Goal: Task Accomplishment & Management: Complete application form

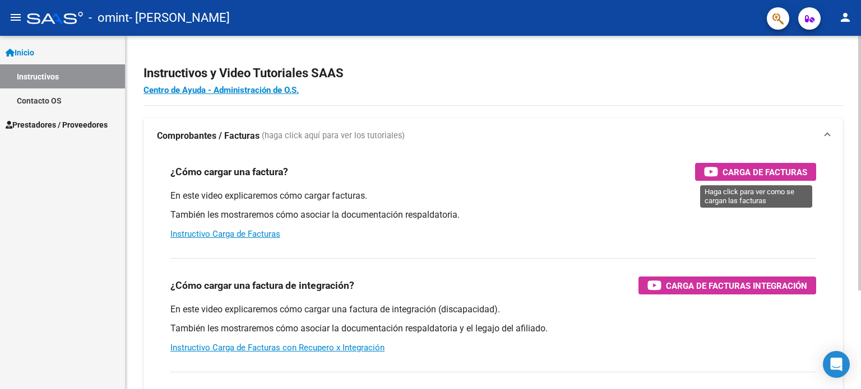
click at [737, 172] on span "Carga de Facturas" at bounding box center [764, 172] width 85 height 14
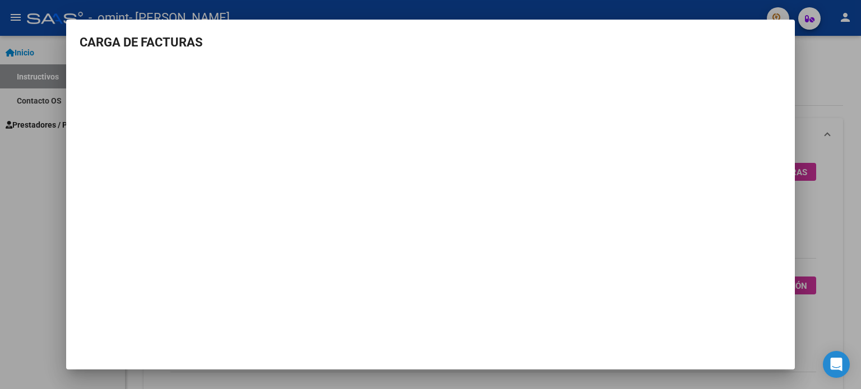
click at [813, 168] on div at bounding box center [430, 194] width 861 height 389
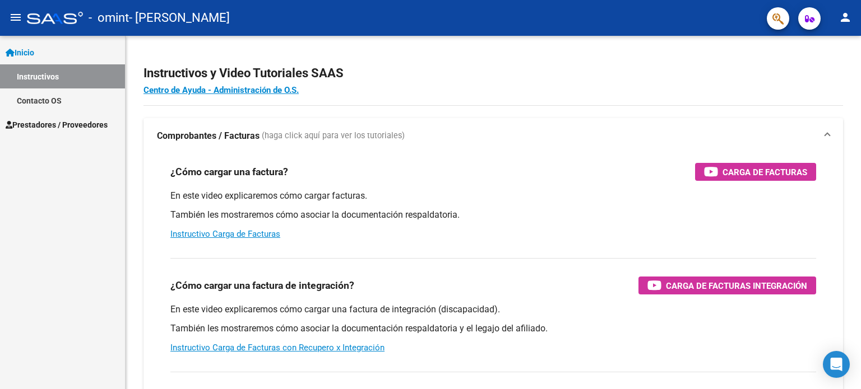
click at [81, 116] on link "Prestadores / Proveedores" at bounding box center [62, 125] width 125 height 24
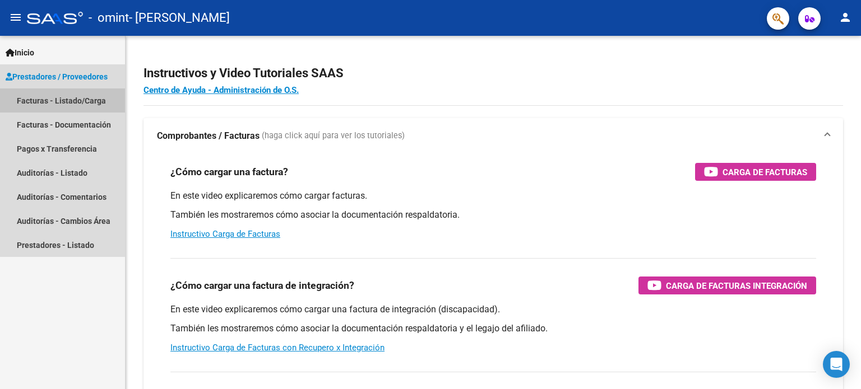
click at [74, 101] on link "Facturas - Listado/Carga" at bounding box center [62, 101] width 125 height 24
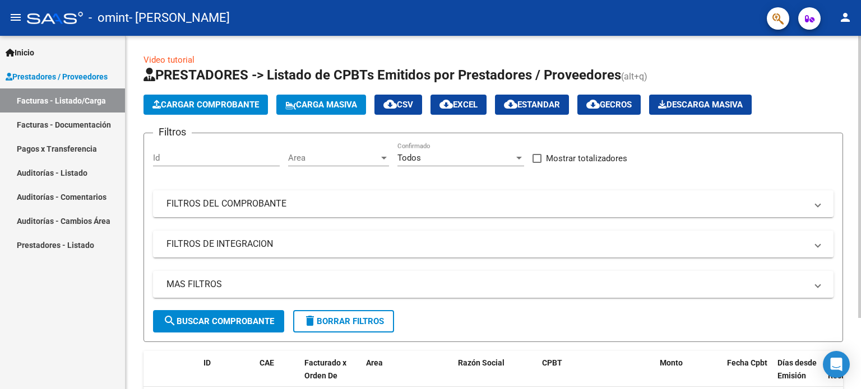
click at [244, 104] on span "Cargar Comprobante" at bounding box center [205, 105] width 106 height 10
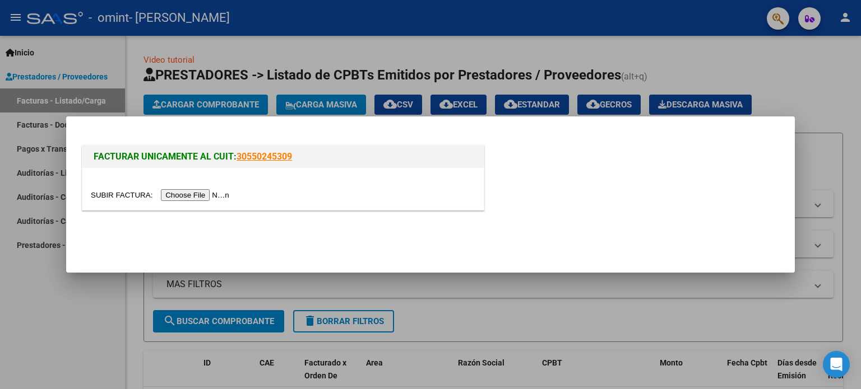
click at [189, 196] on input "file" at bounding box center [162, 195] width 142 height 12
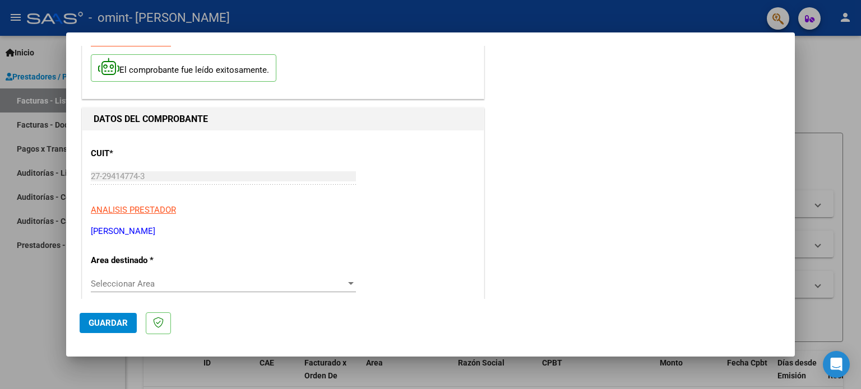
scroll to position [112, 0]
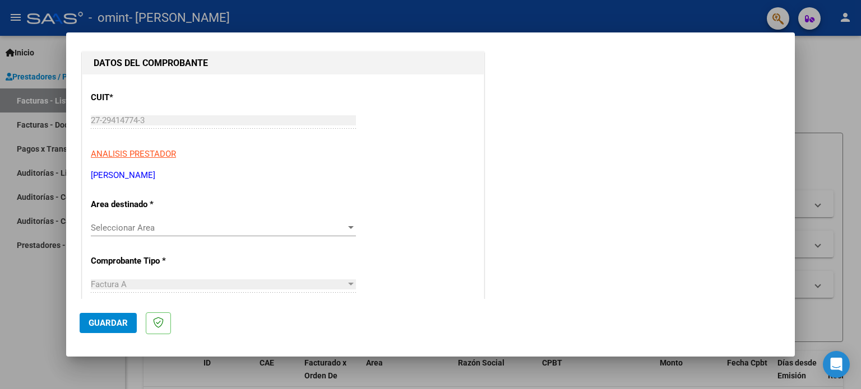
click at [262, 225] on span "Seleccionar Area" at bounding box center [218, 228] width 255 height 10
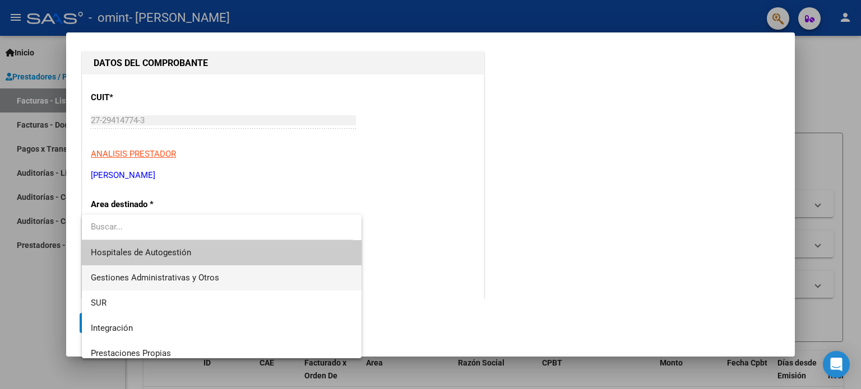
scroll to position [56, 0]
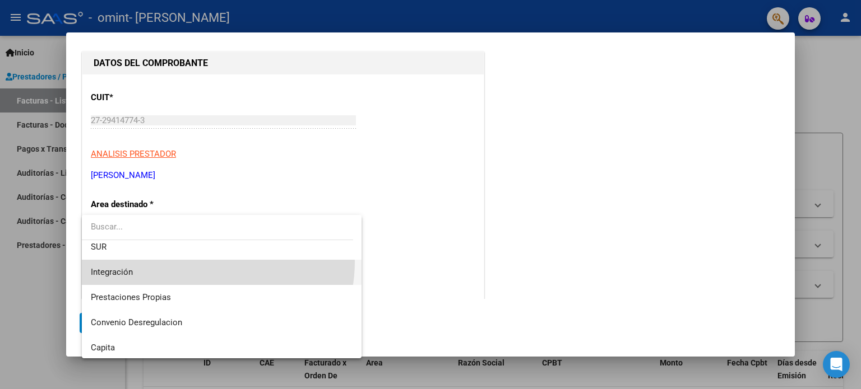
click at [204, 262] on span "Integración" at bounding box center [222, 272] width 262 height 25
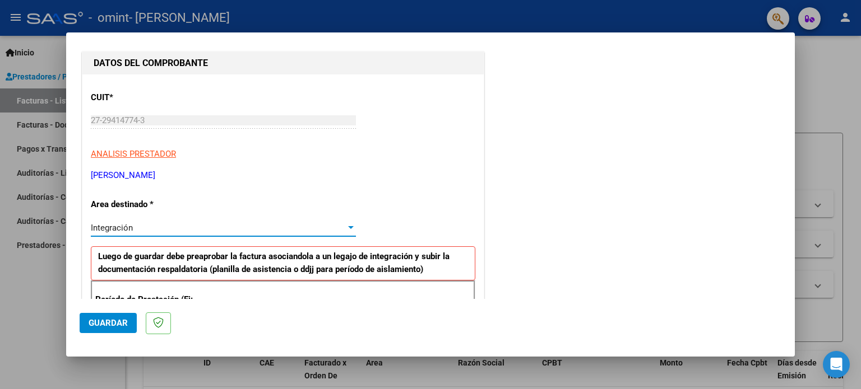
scroll to position [168, 0]
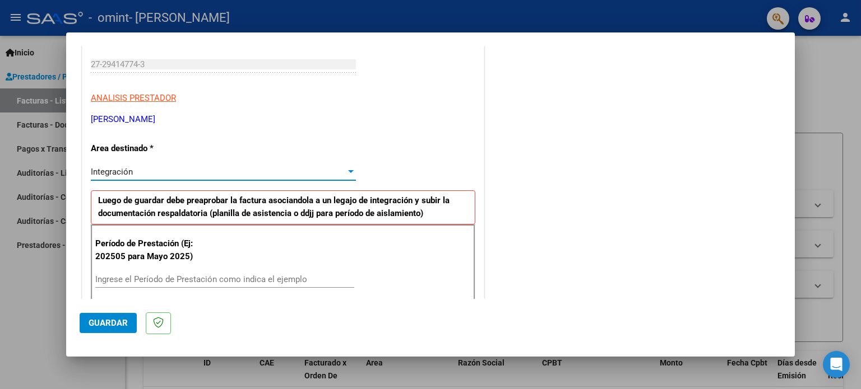
click at [214, 275] on input "Ingrese el Período de Prestación como indica el ejemplo" at bounding box center [224, 280] width 259 height 10
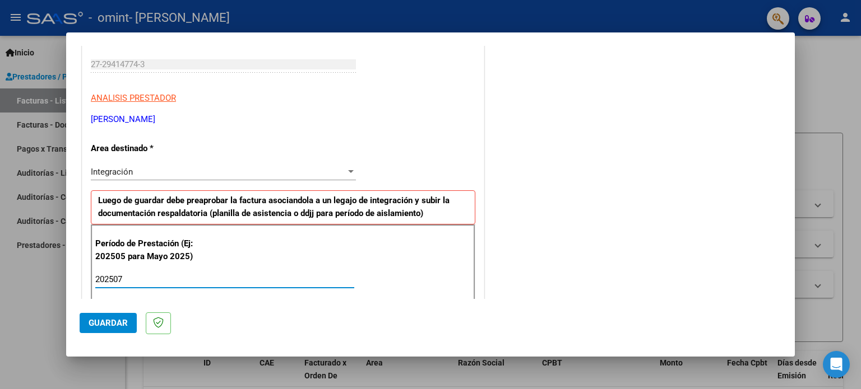
type input "202507"
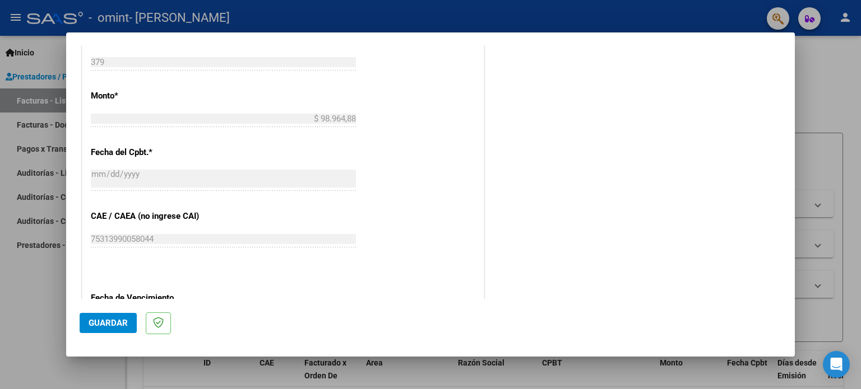
scroll to position [616, 0]
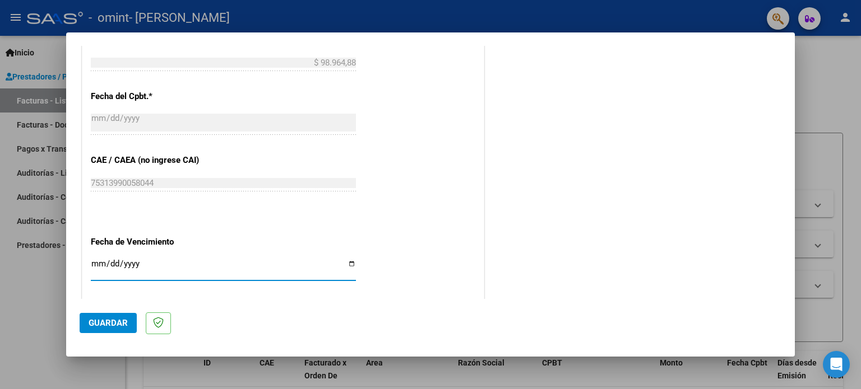
click at [94, 261] on input "Ingresar la fecha" at bounding box center [223, 268] width 265 height 18
type input "[DATE]"
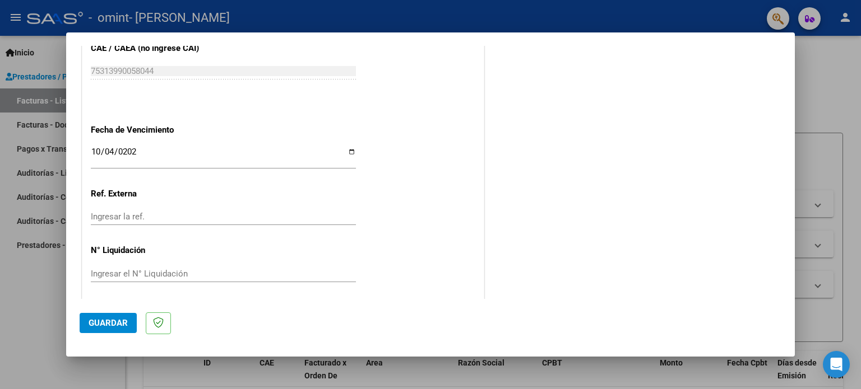
scroll to position [731, 0]
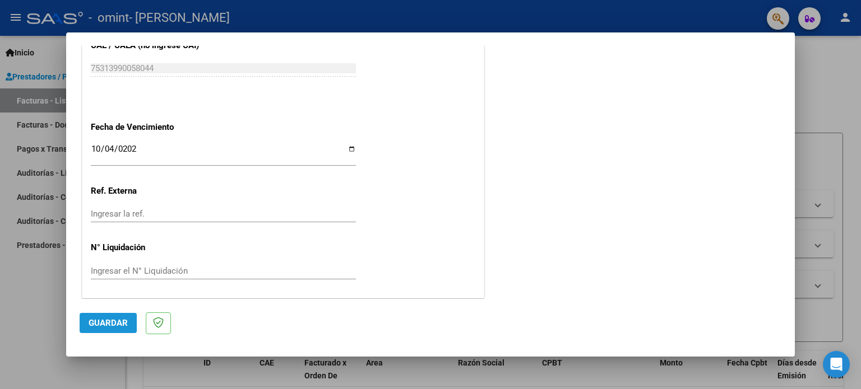
click at [119, 323] on span "Guardar" at bounding box center [108, 323] width 39 height 10
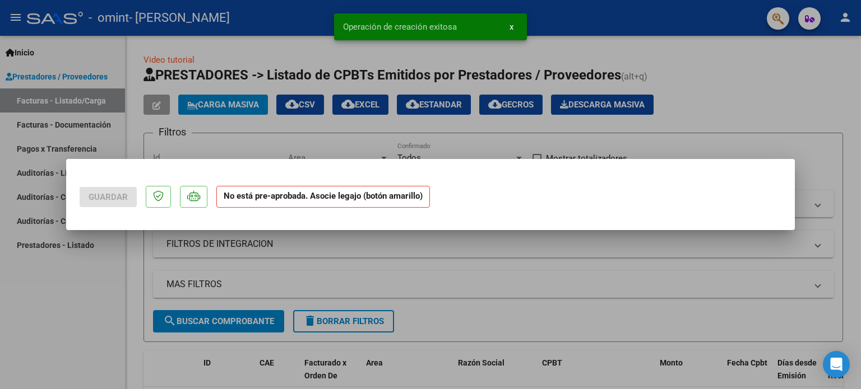
scroll to position [0, 0]
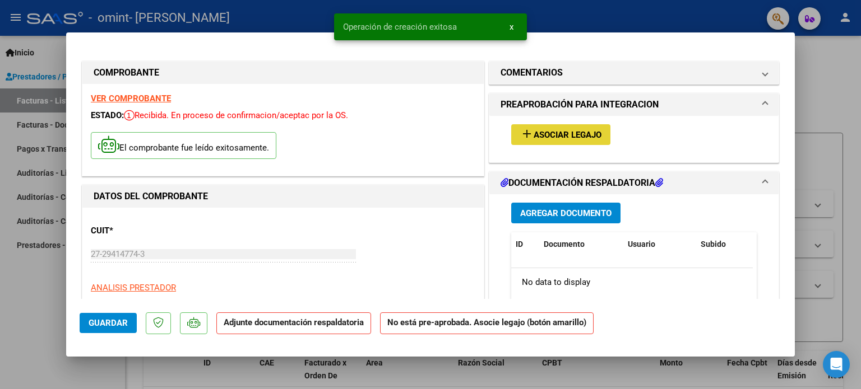
click at [587, 136] on span "Asociar Legajo" at bounding box center [567, 135] width 68 height 10
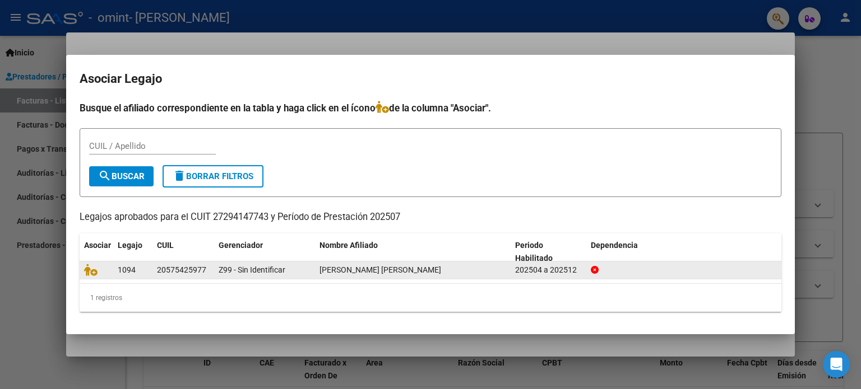
click at [92, 276] on div at bounding box center [96, 270] width 25 height 13
click at [92, 272] on icon at bounding box center [90, 270] width 13 height 12
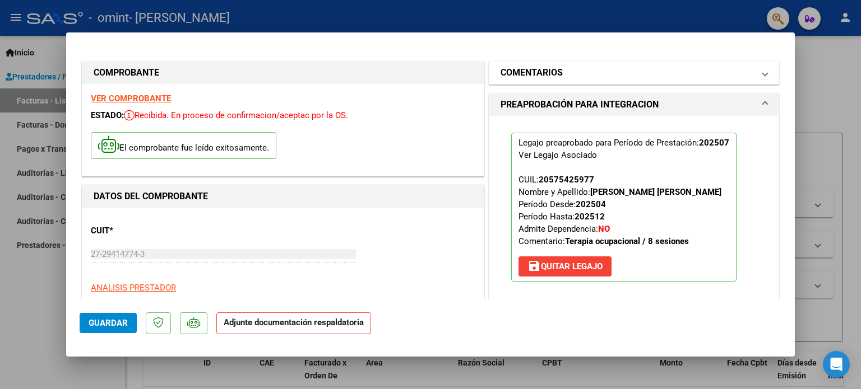
click at [544, 62] on mat-expansion-panel-header "COMENTARIOS" at bounding box center [633, 73] width 289 height 22
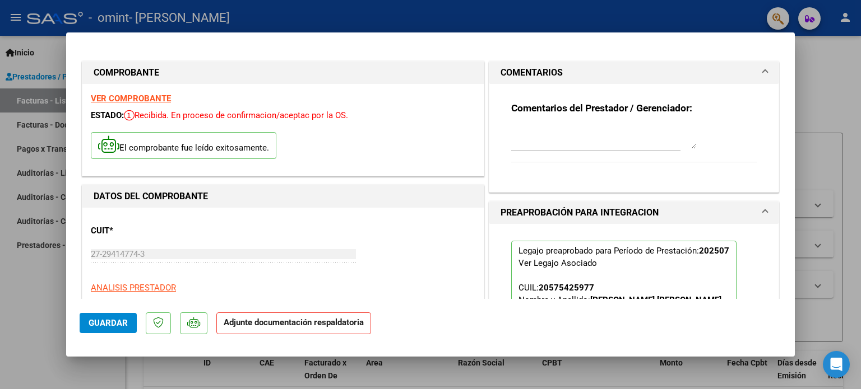
click at [577, 141] on textarea at bounding box center [603, 138] width 185 height 22
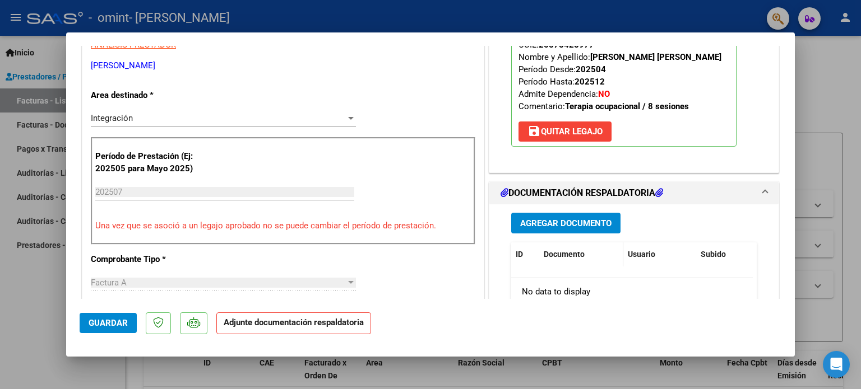
scroll to position [336, 0]
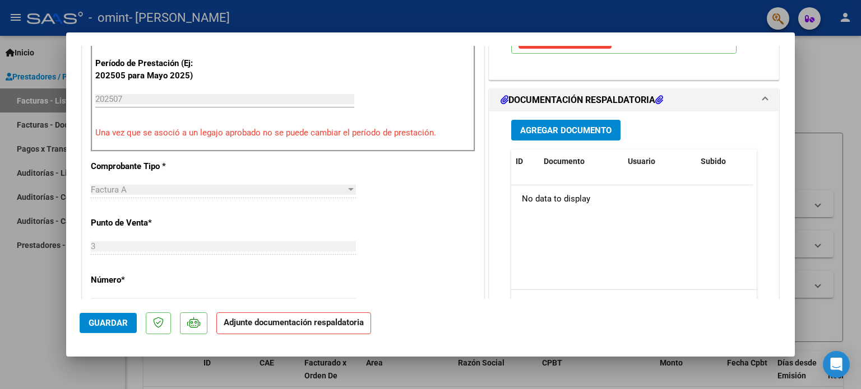
type textarea "Sesiones TO [DATE]"
click at [573, 130] on span "Agregar Documento" at bounding box center [565, 131] width 91 height 10
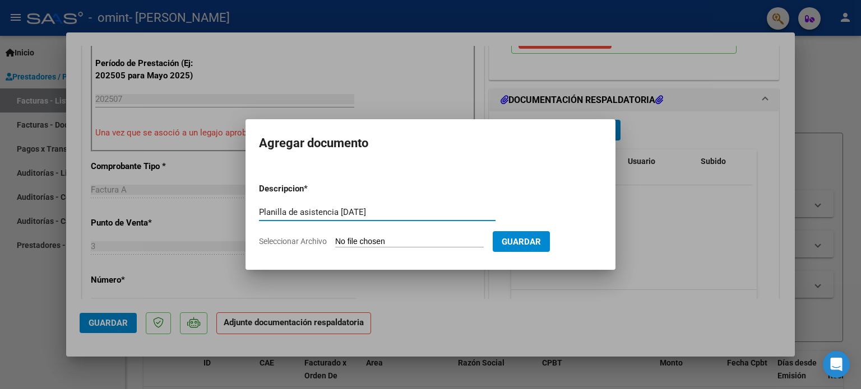
type input "Planilla de asistencia [DATE]"
click at [429, 243] on input "Seleccionar Archivo" at bounding box center [409, 242] width 149 height 11
type input "C:\fakepath\Planilla de asistencia TO [PERSON_NAME][DATE].pdf"
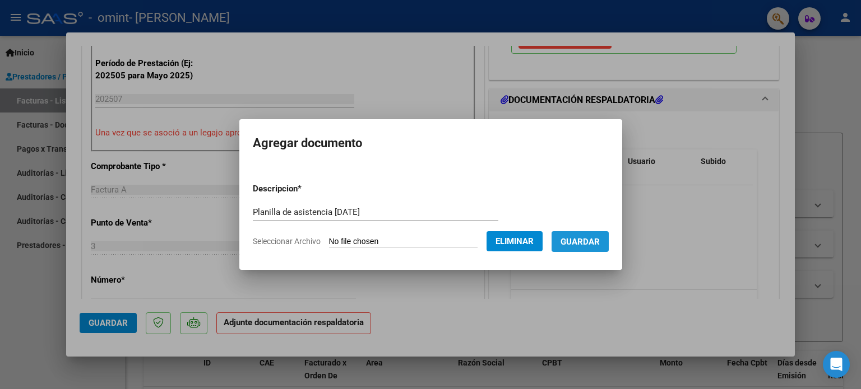
click at [597, 249] on button "Guardar" at bounding box center [579, 241] width 57 height 21
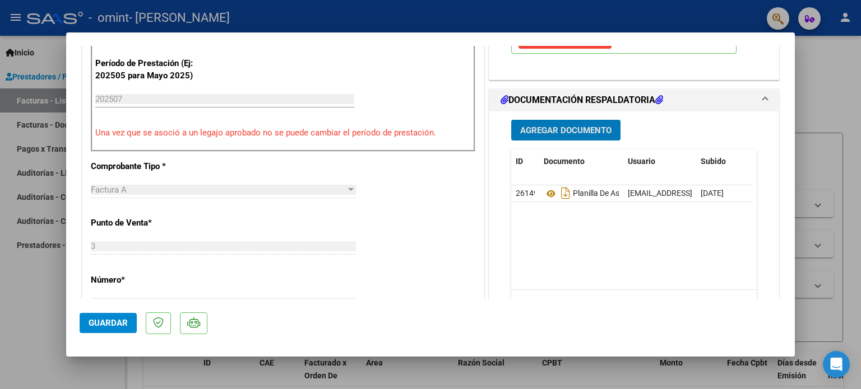
scroll to position [504, 0]
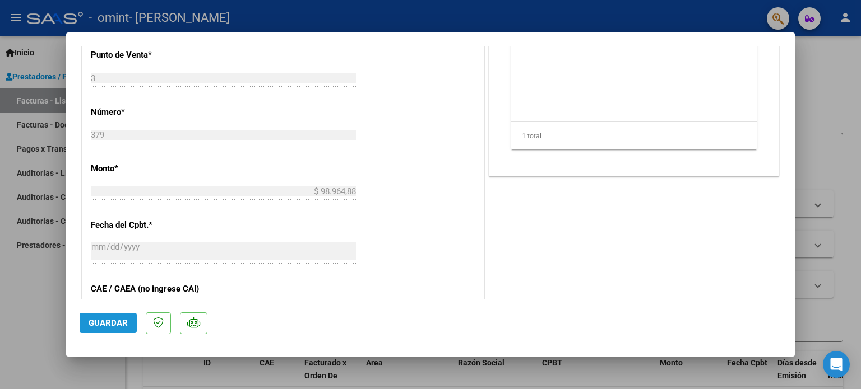
click at [104, 318] on span "Guardar" at bounding box center [108, 323] width 39 height 10
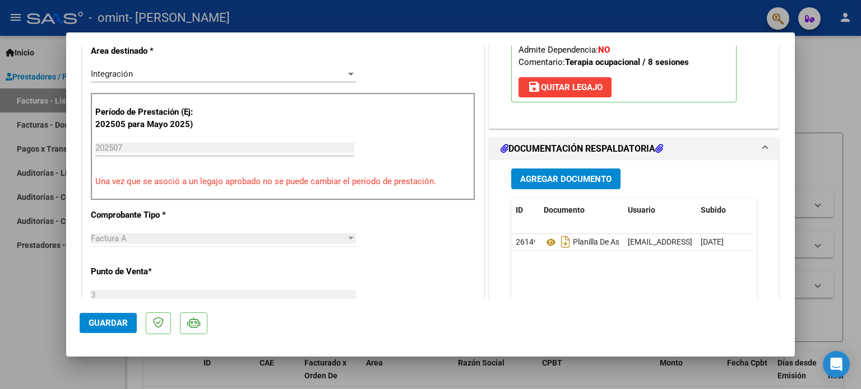
scroll to position [300, 0]
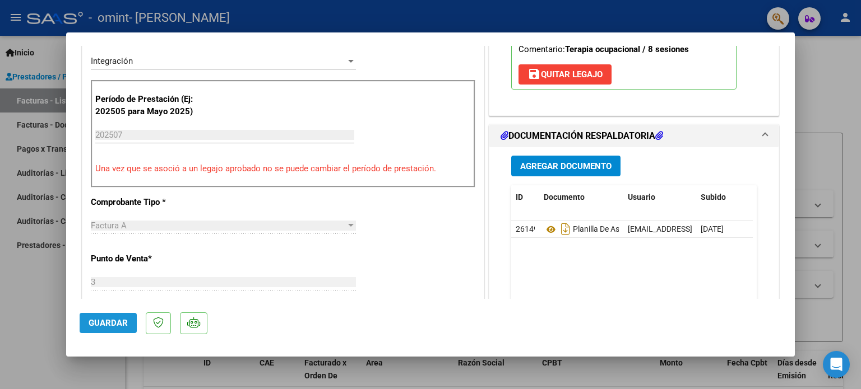
click at [128, 331] on button "Guardar" at bounding box center [108, 323] width 57 height 20
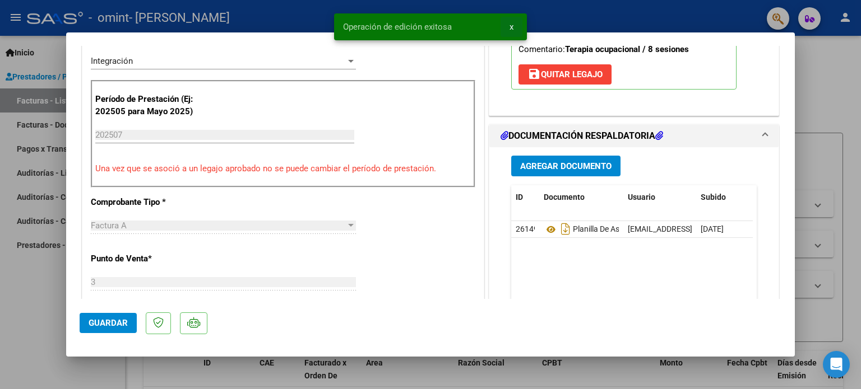
click at [519, 30] on button "x" at bounding box center [511, 27] width 22 height 20
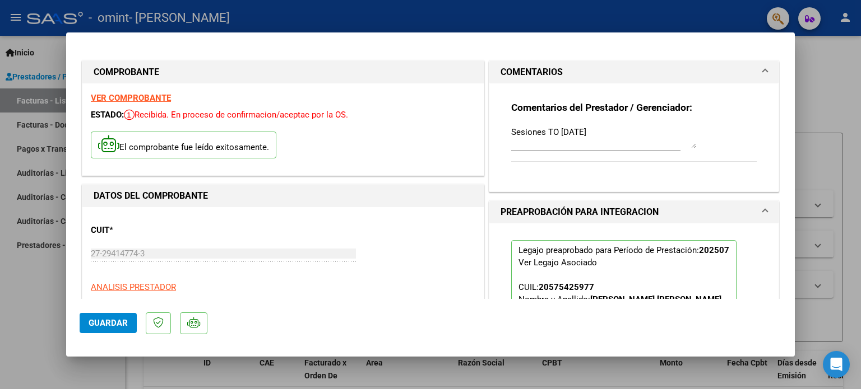
scroll to position [0, 0]
click at [38, 301] on div at bounding box center [430, 194] width 861 height 389
type input "$ 0,00"
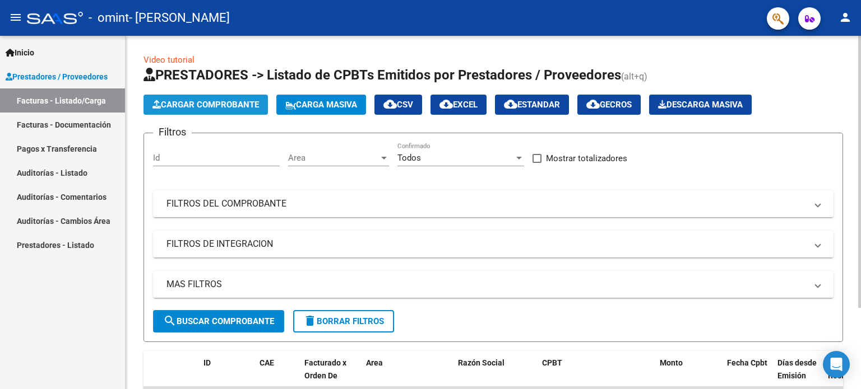
click at [231, 108] on span "Cargar Comprobante" at bounding box center [205, 105] width 106 height 10
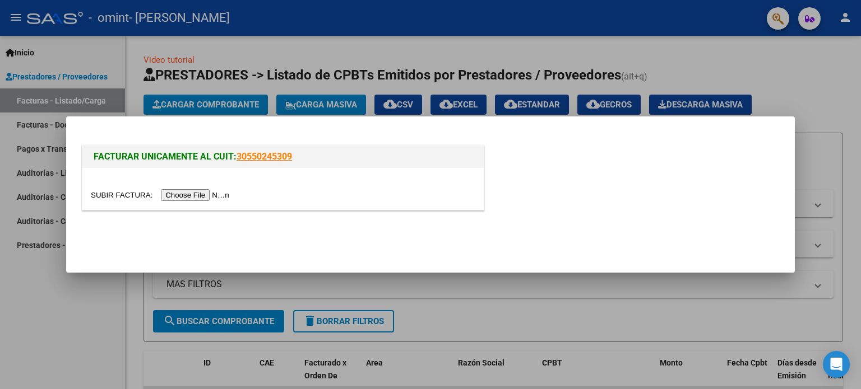
click at [198, 194] on input "file" at bounding box center [162, 195] width 142 height 12
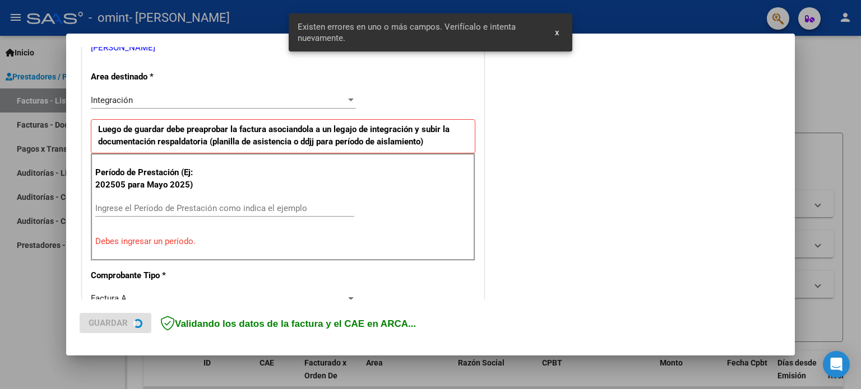
scroll to position [242, 0]
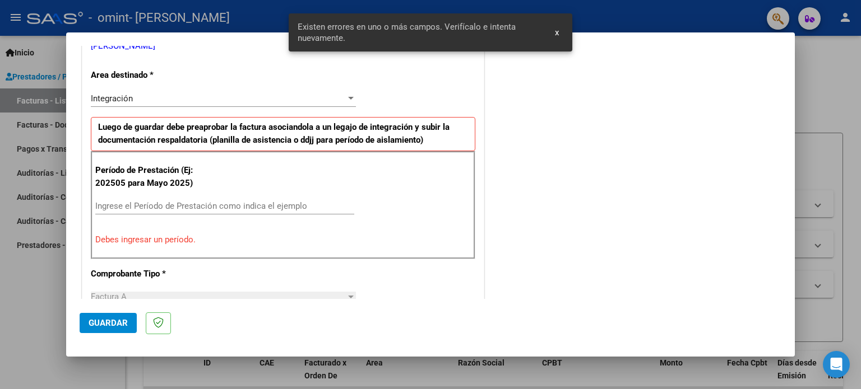
click at [134, 197] on div "Período de Prestación (Ej: 202505 para [DATE]) Ingrese el Período de Prestación…" at bounding box center [283, 205] width 384 height 108
click at [135, 198] on div "Ingrese el Período de Prestación como indica el ejemplo" at bounding box center [224, 206] width 259 height 17
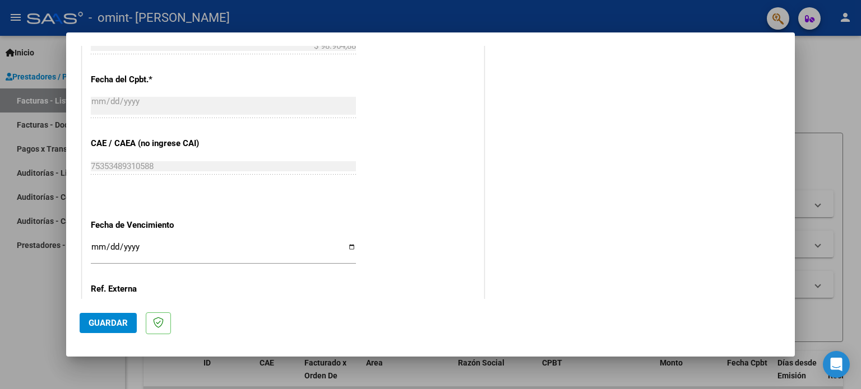
scroll to position [634, 0]
type input "202508"
click at [96, 247] on input "Ingresar la fecha" at bounding box center [223, 251] width 265 height 18
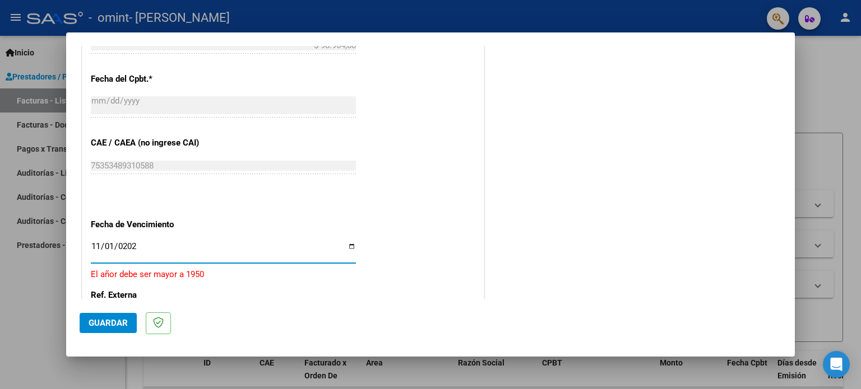
type input "[DATE]"
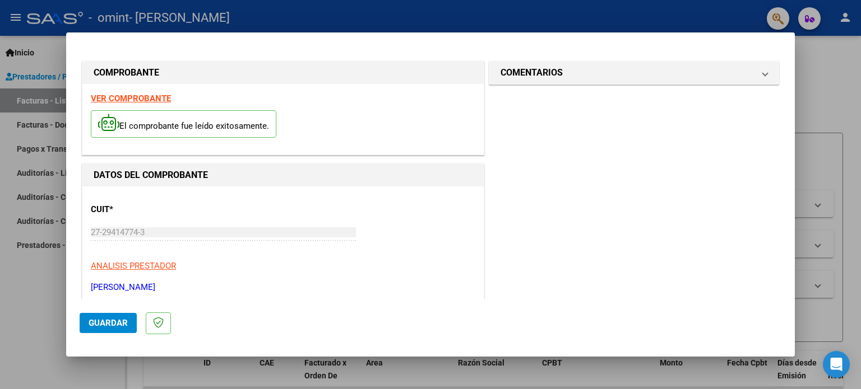
scroll to position [0, 0]
click at [121, 315] on button "Guardar" at bounding box center [108, 323] width 57 height 20
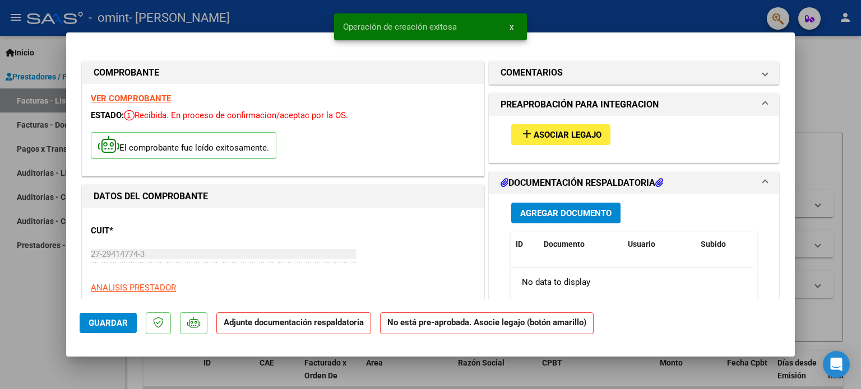
click at [535, 134] on span "Asociar Legajo" at bounding box center [567, 135] width 68 height 10
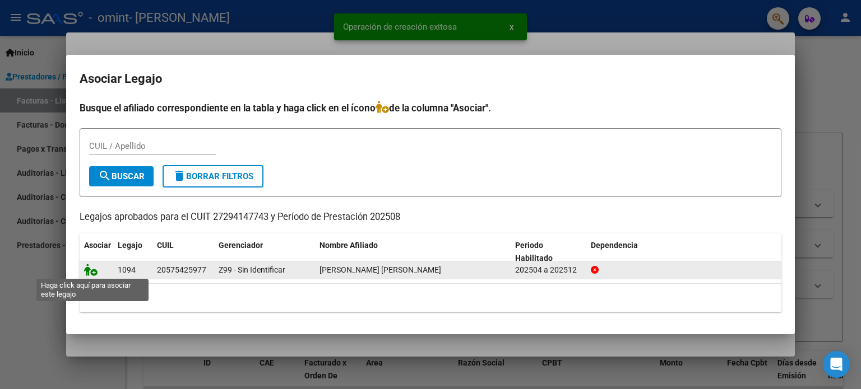
click at [93, 265] on icon at bounding box center [90, 270] width 13 height 12
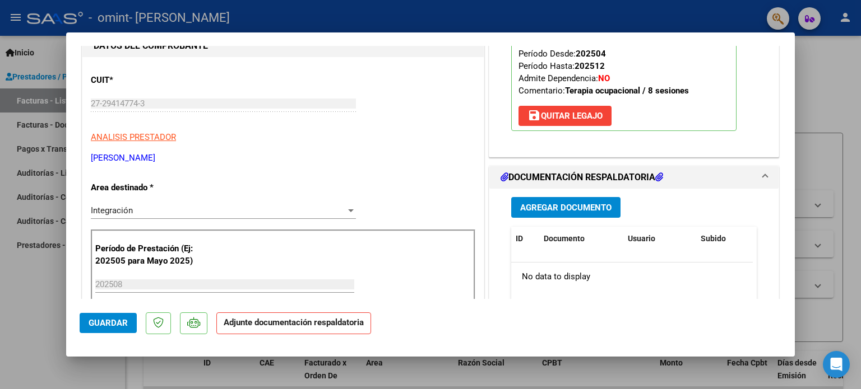
scroll to position [168, 0]
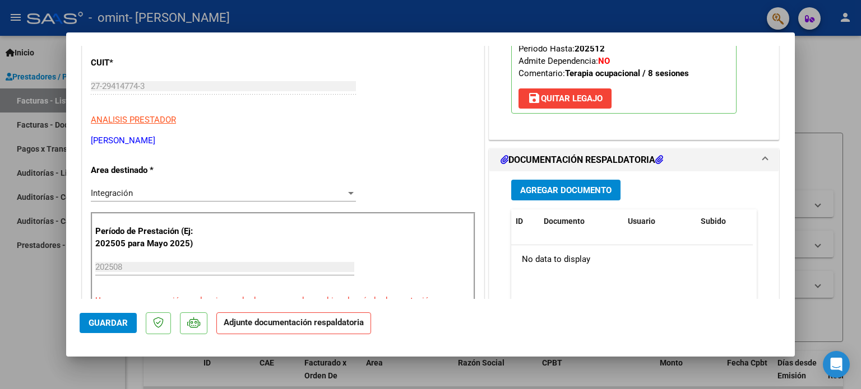
click at [545, 187] on span "Agregar Documento" at bounding box center [565, 190] width 91 height 10
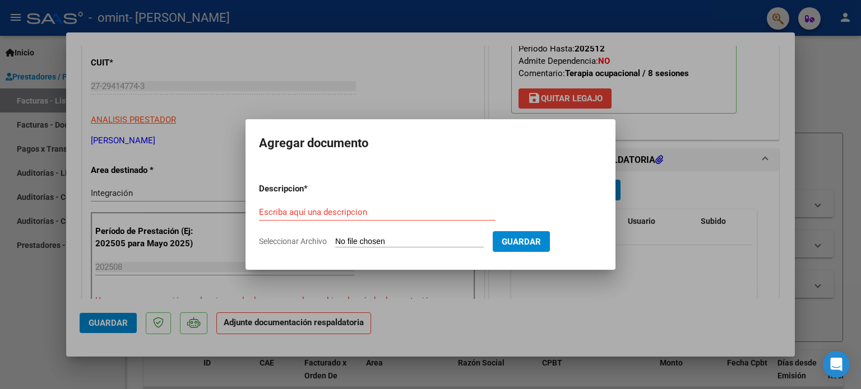
click at [361, 206] on div "Escriba aquí una descripcion" at bounding box center [377, 212] width 236 height 17
type input "Planilla de asistencia agosto 2025"
click at [375, 243] on input "Seleccionar Archivo" at bounding box center [409, 242] width 149 height 11
type input "C:\fakepath\Planilla asistencia TO [PERSON_NAME][DATE].pdf"
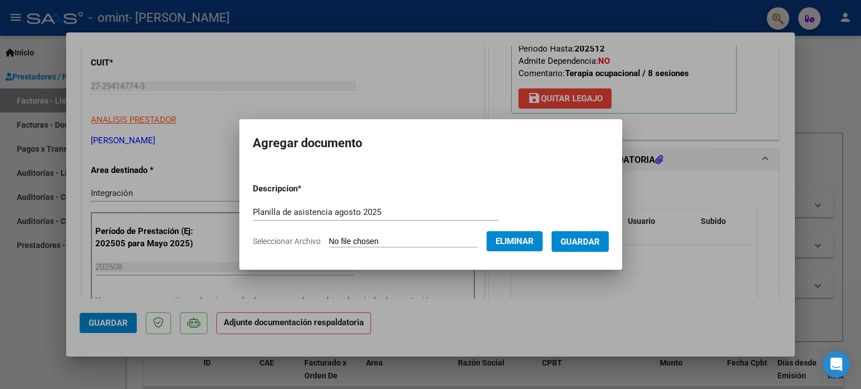
click at [578, 242] on span "Guardar" at bounding box center [579, 242] width 39 height 10
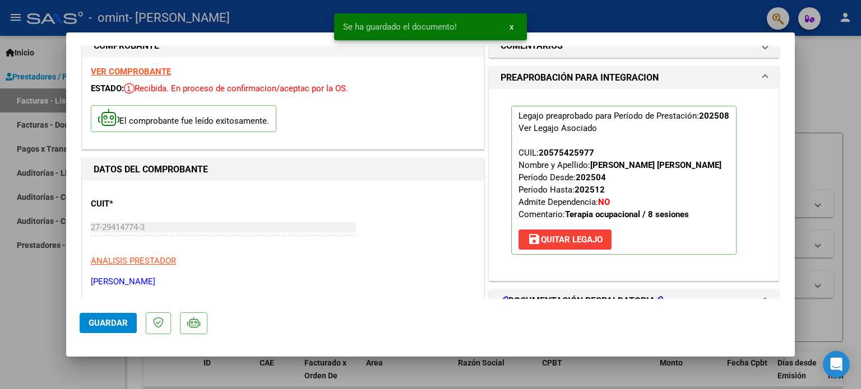
scroll to position [0, 0]
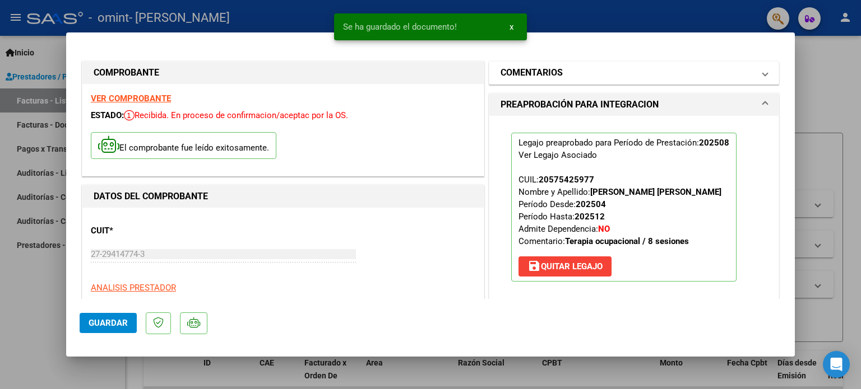
click at [558, 69] on mat-panel-title "COMENTARIOS" at bounding box center [626, 72] width 253 height 13
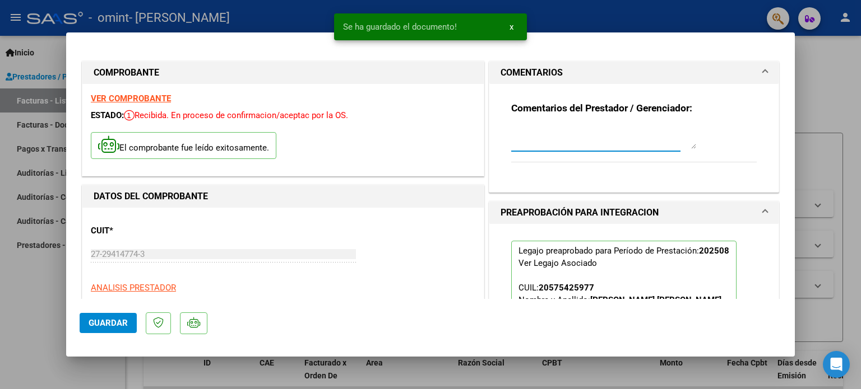
click at [581, 148] on textarea at bounding box center [603, 138] width 185 height 22
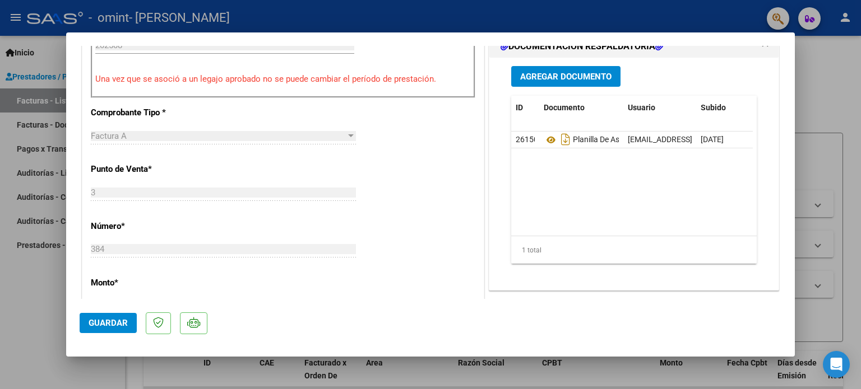
scroll to position [392, 0]
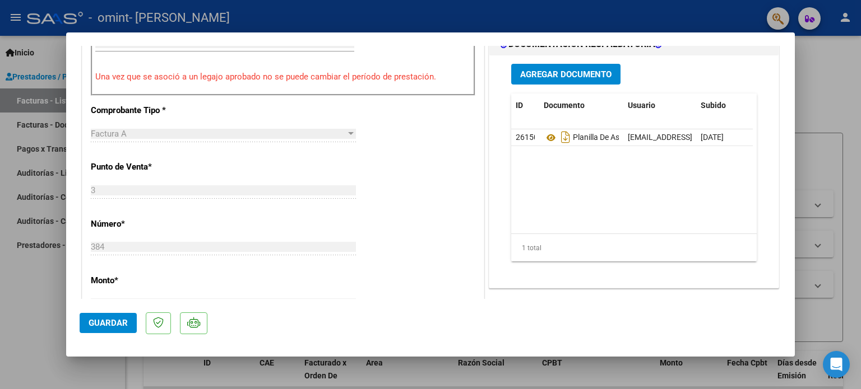
type textarea "Sesiones de TO [DATE]"
click at [121, 329] on button "Guardar" at bounding box center [108, 323] width 57 height 20
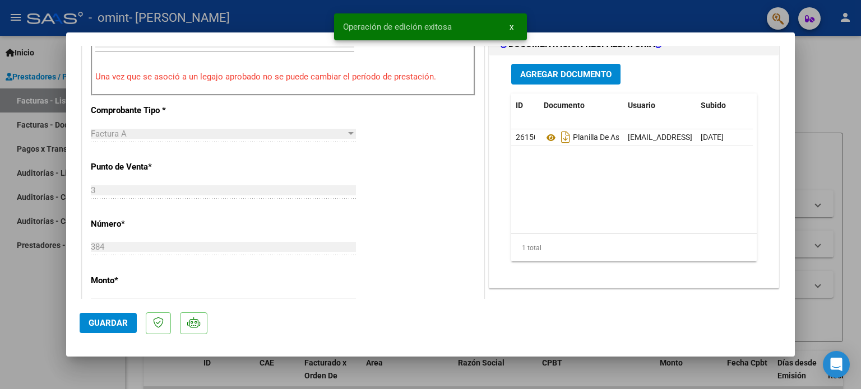
click at [512, 29] on span "x" at bounding box center [511, 27] width 4 height 10
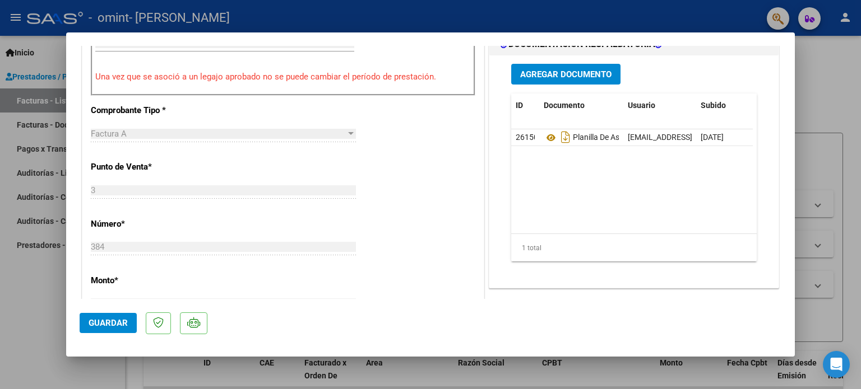
click at [114, 319] on span "Guardar" at bounding box center [108, 323] width 39 height 10
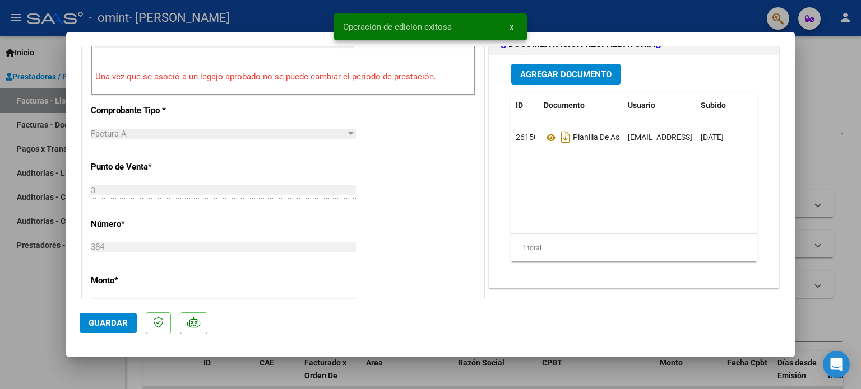
click at [41, 289] on div at bounding box center [430, 194] width 861 height 389
type input "$ 0,00"
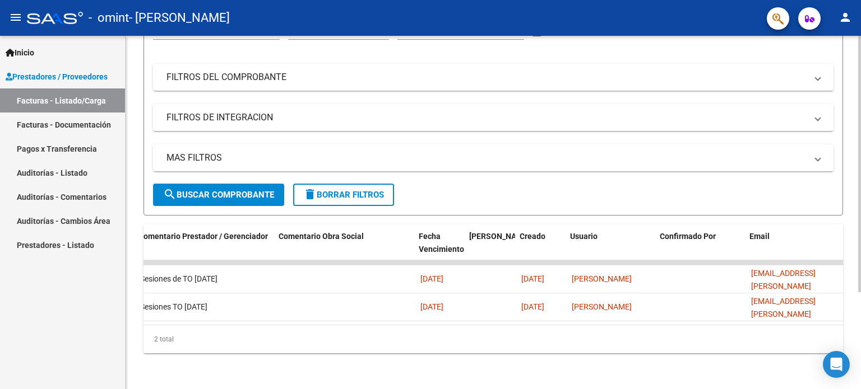
scroll to position [0, 1663]
